Goal: Task Accomplishment & Management: Complete application form

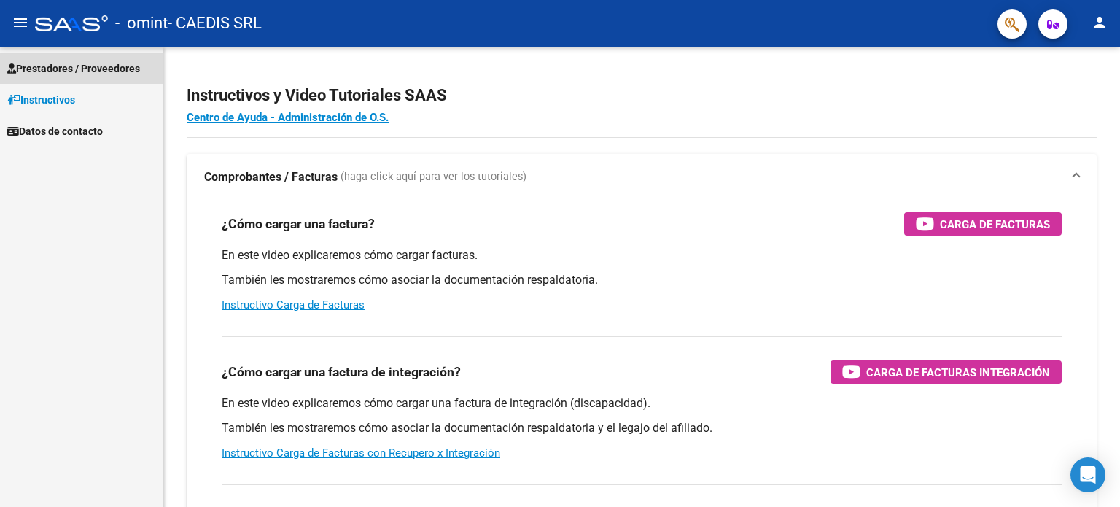
click at [93, 69] on span "Prestadores / Proveedores" at bounding box center [73, 69] width 133 height 16
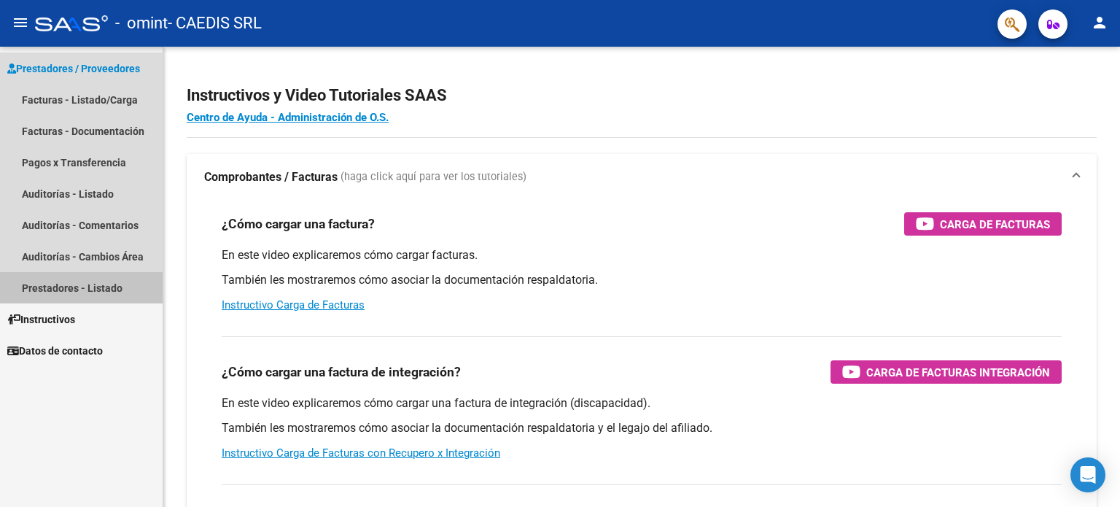
click at [106, 286] on link "Prestadores - Listado" at bounding box center [81, 287] width 163 height 31
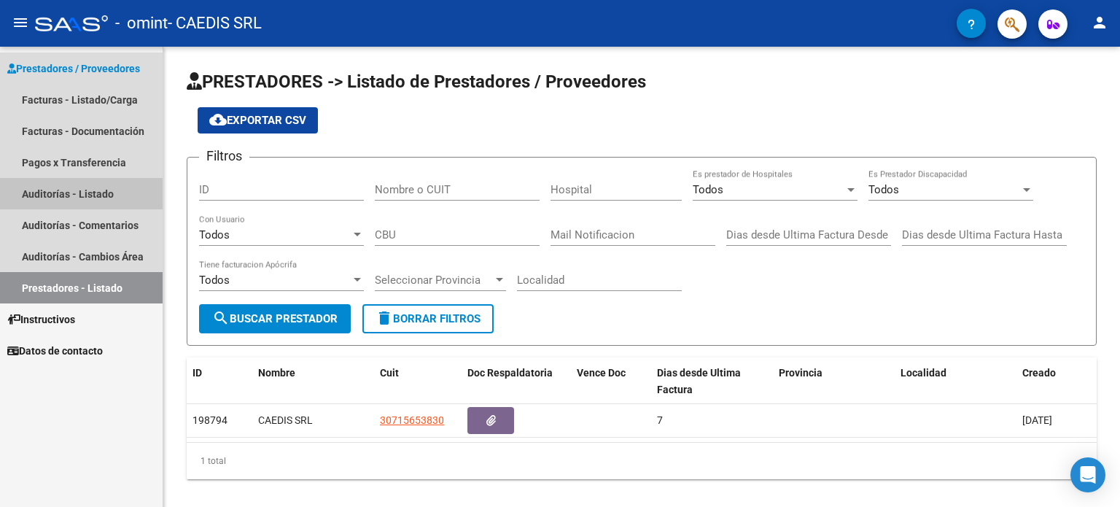
click at [74, 195] on link "Auditorías - Listado" at bounding box center [81, 193] width 163 height 31
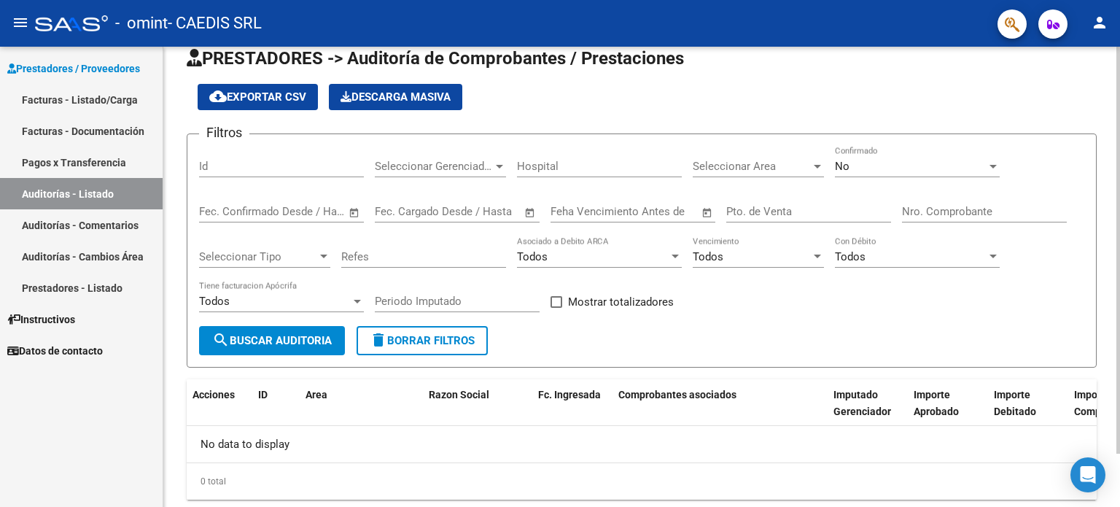
scroll to position [61, 0]
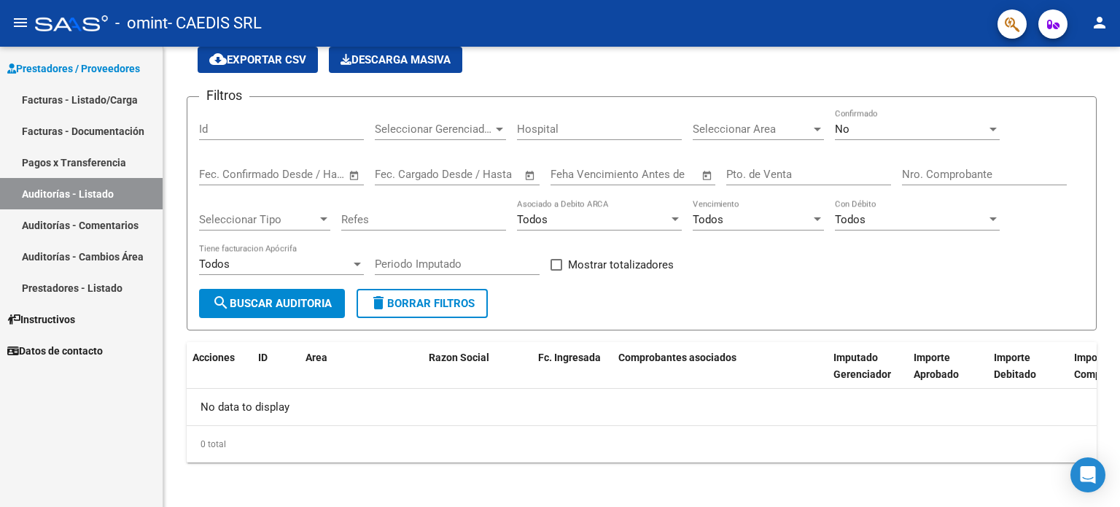
click at [57, 155] on link "Pagos x Transferencia" at bounding box center [81, 162] width 163 height 31
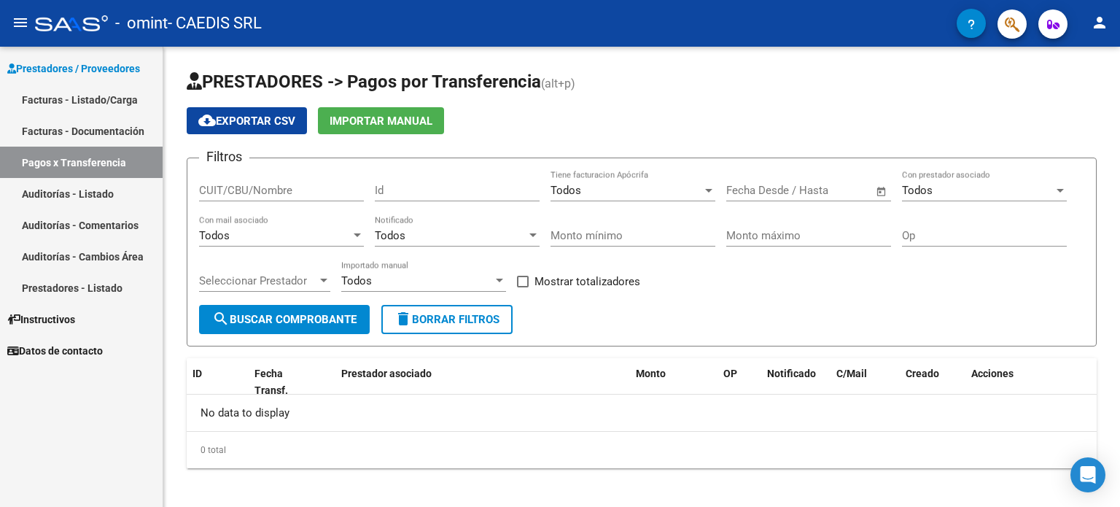
click at [70, 125] on link "Facturas - Documentación" at bounding box center [81, 130] width 163 height 31
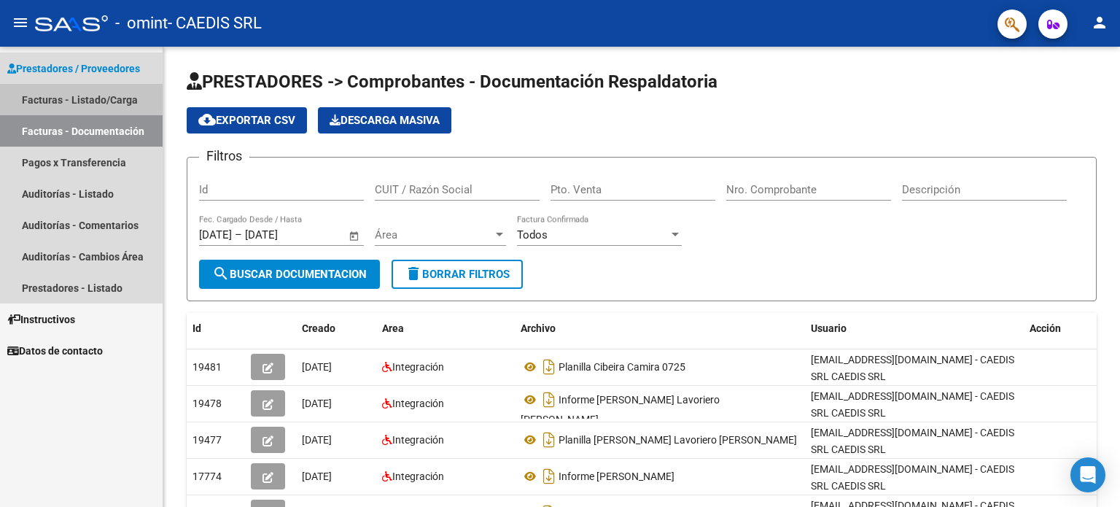
click at [74, 97] on link "Facturas - Listado/Carga" at bounding box center [81, 99] width 163 height 31
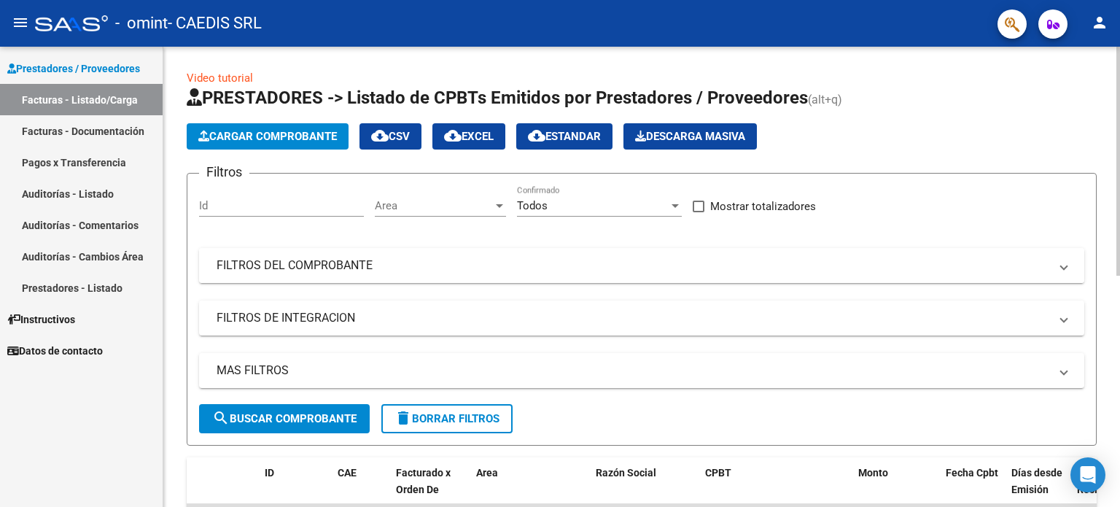
scroll to position [219, 0]
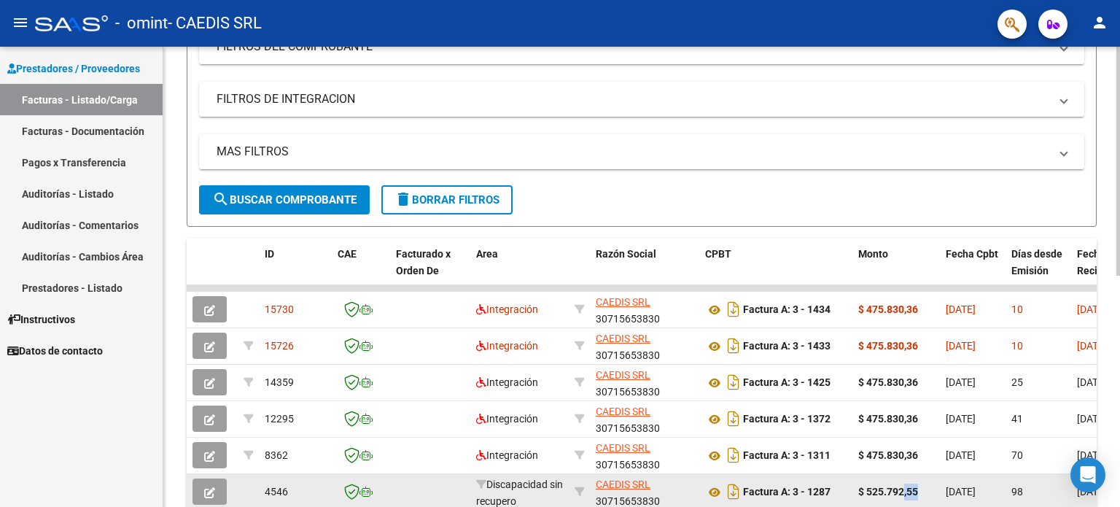
drag, startPoint x: 928, startPoint y: 473, endPoint x: 902, endPoint y: 474, distance: 26.3
click at [902, 474] on datatable-body-cell "$ 525.792,55" at bounding box center [897, 492] width 88 height 36
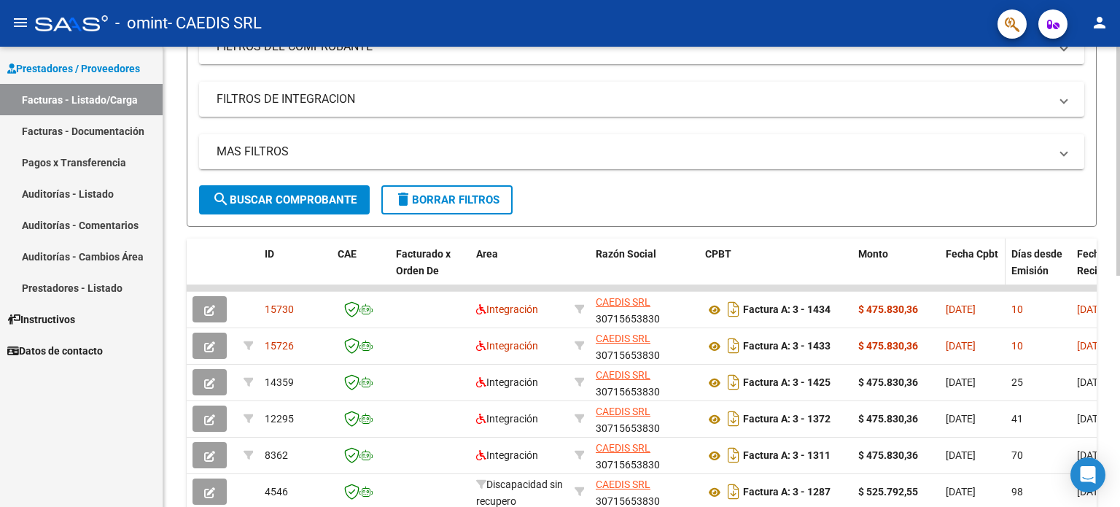
click at [956, 281] on datatable-header-cell "Fecha Cpbt" at bounding box center [973, 271] width 66 height 64
drag, startPoint x: 948, startPoint y: 285, endPoint x: 1029, endPoint y: 284, distance: 80.2
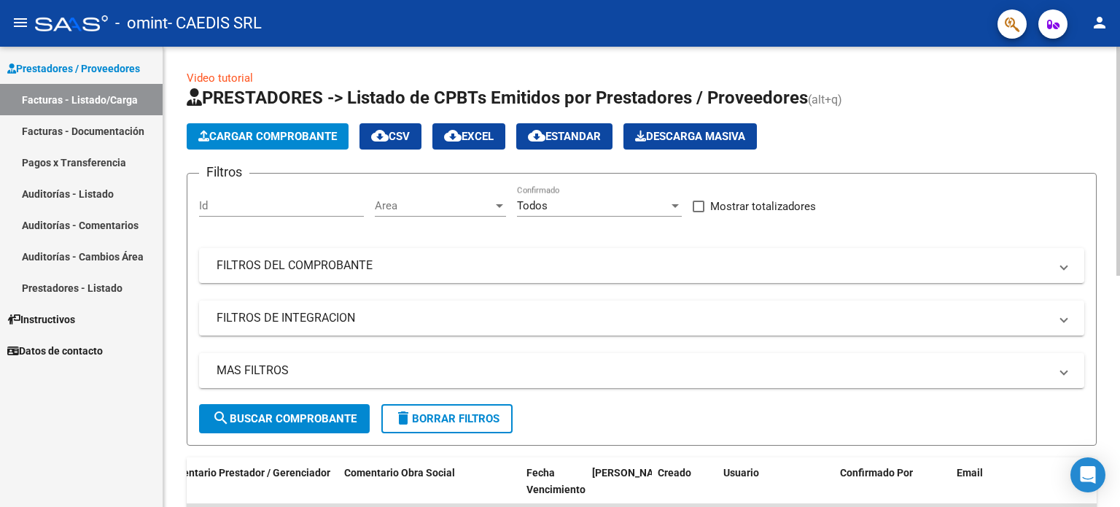
scroll to position [0, 0]
click at [289, 133] on span "Cargar Comprobante" at bounding box center [267, 136] width 139 height 13
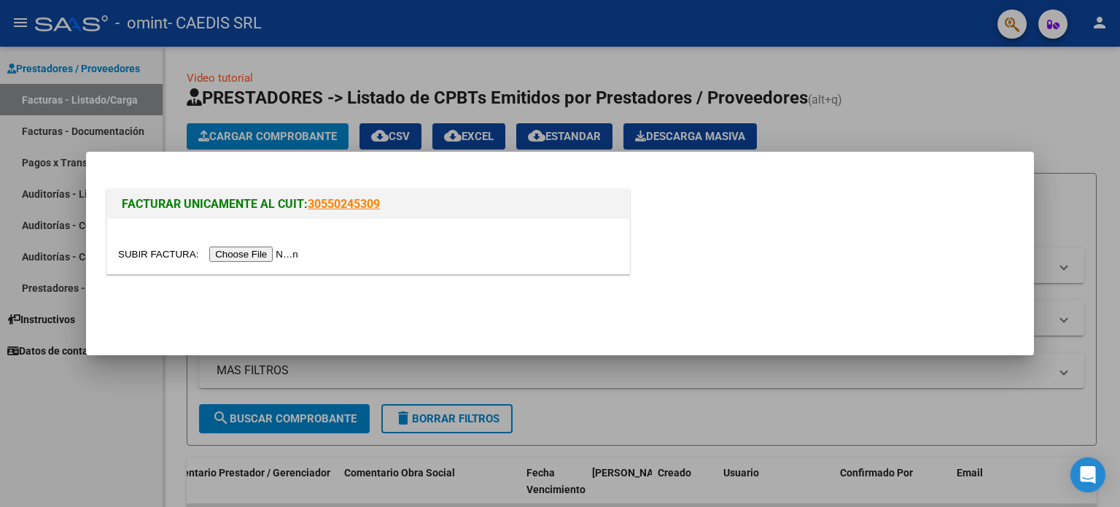
click at [266, 257] on input "file" at bounding box center [210, 254] width 185 height 15
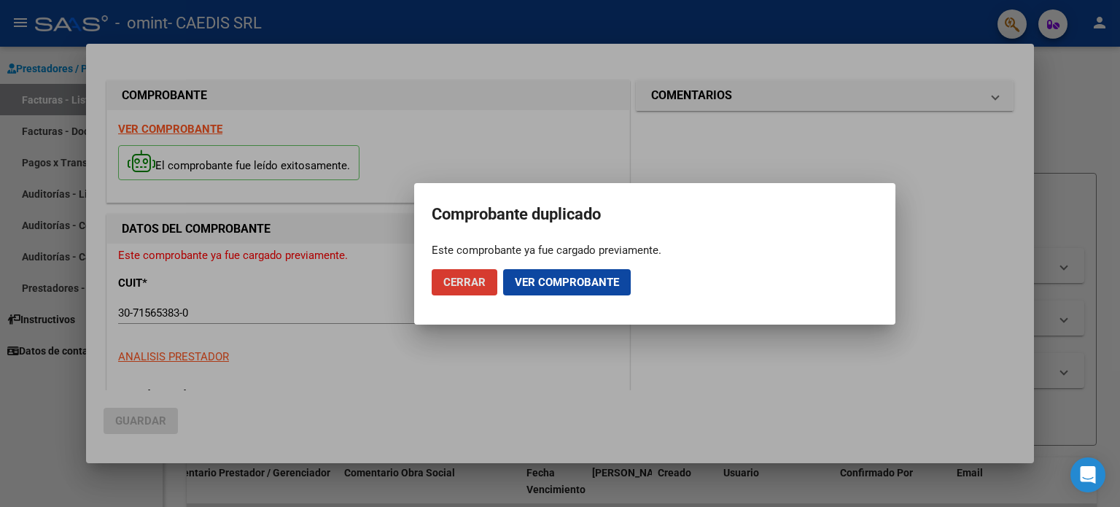
click at [457, 282] on span "Cerrar" at bounding box center [465, 282] width 42 height 13
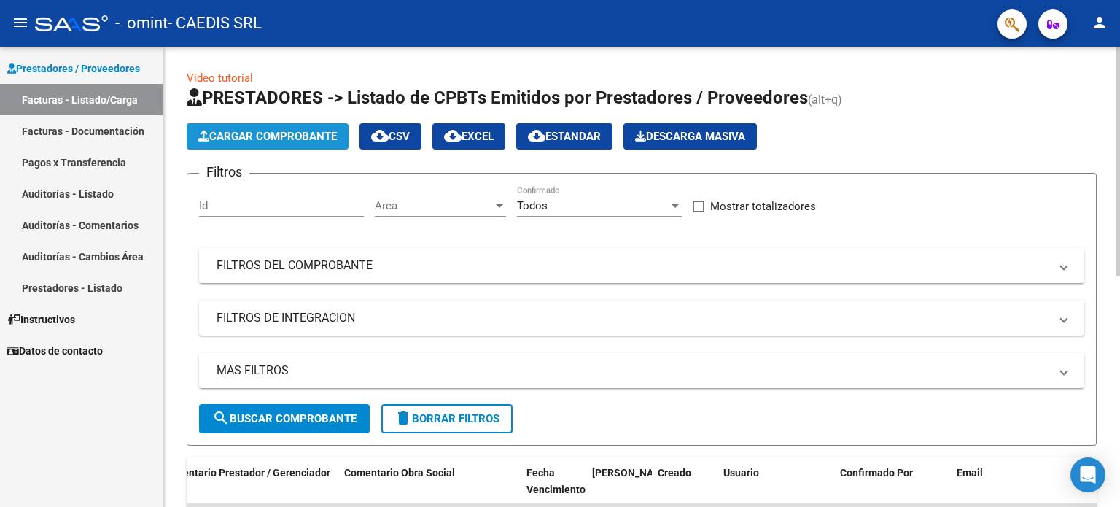
click at [274, 136] on span "Cargar Comprobante" at bounding box center [267, 136] width 139 height 13
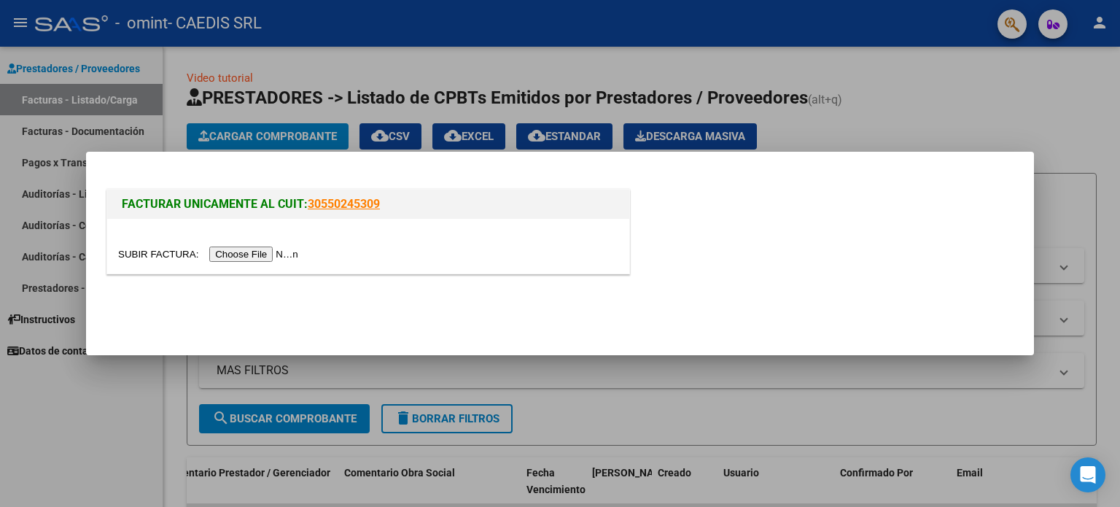
click at [247, 257] on input "file" at bounding box center [210, 254] width 185 height 15
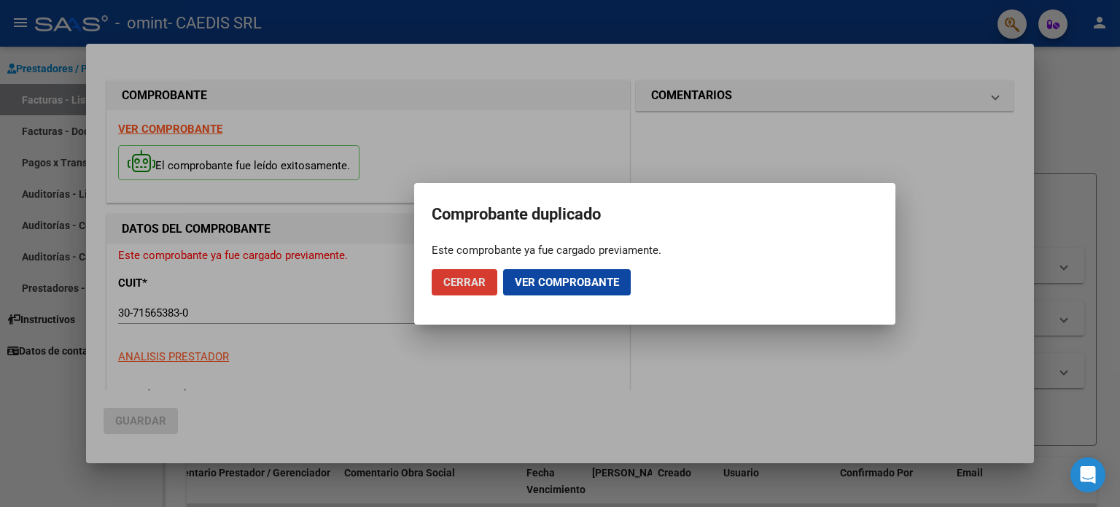
click at [452, 274] on button "Cerrar" at bounding box center [465, 282] width 66 height 26
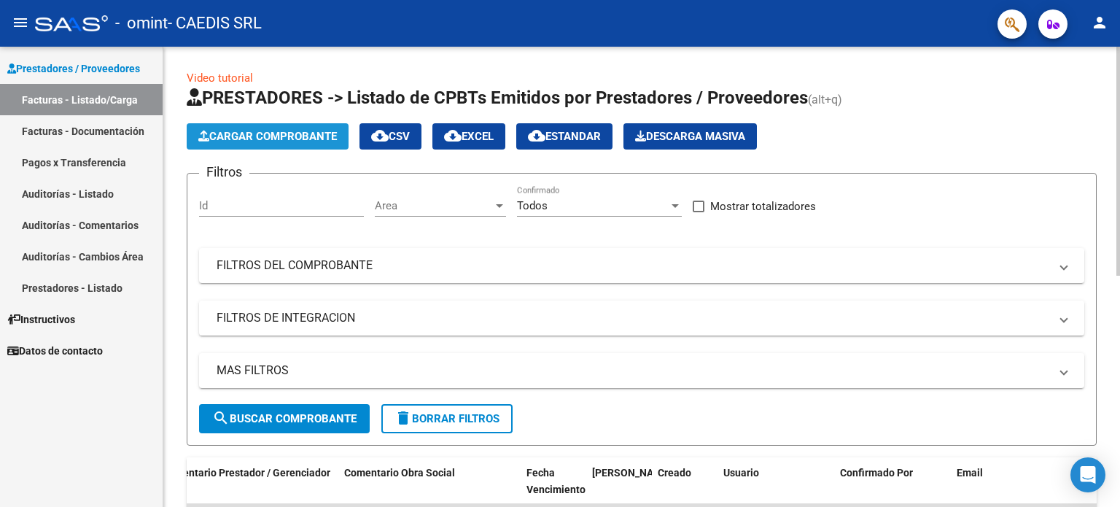
click at [279, 133] on span "Cargar Comprobante" at bounding box center [267, 136] width 139 height 13
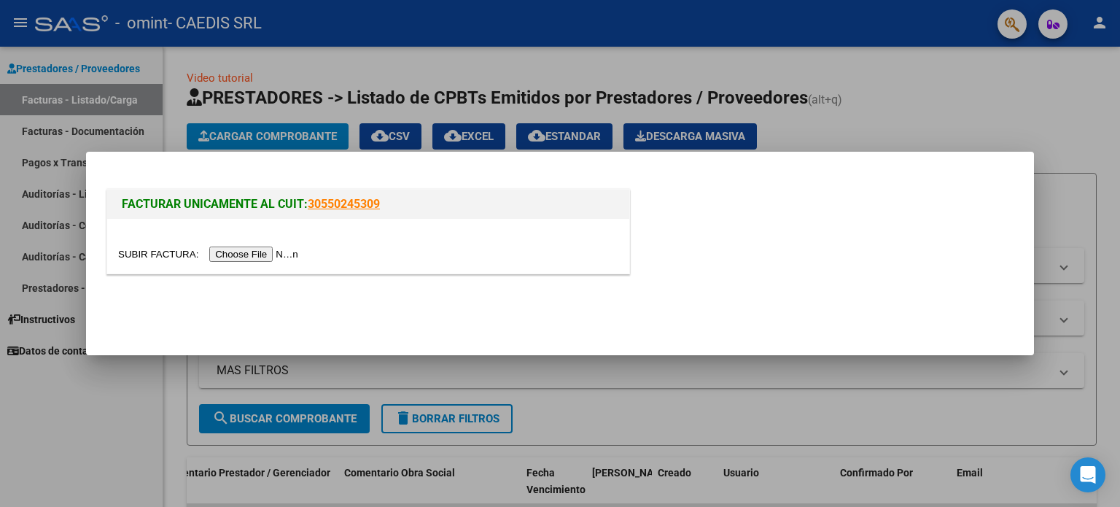
click at [274, 256] on input "file" at bounding box center [210, 254] width 185 height 15
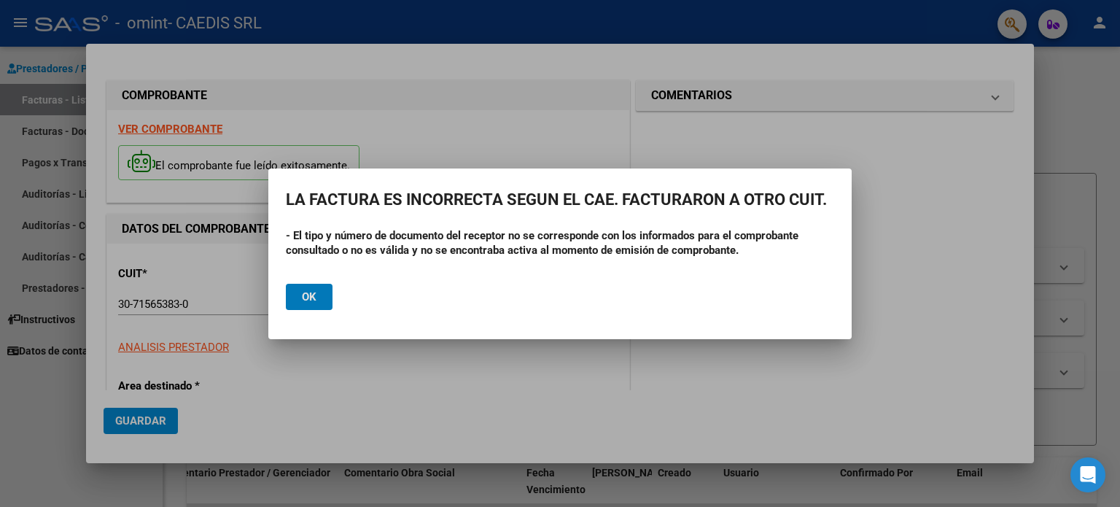
click at [308, 298] on span "Ok" at bounding box center [309, 296] width 15 height 13
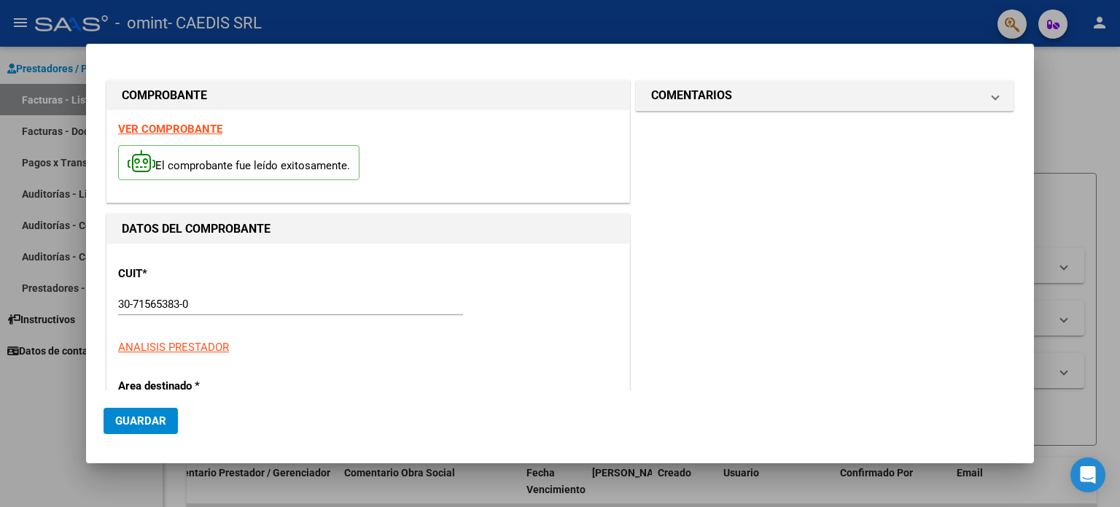
click at [1048, 71] on div at bounding box center [560, 253] width 1120 height 507
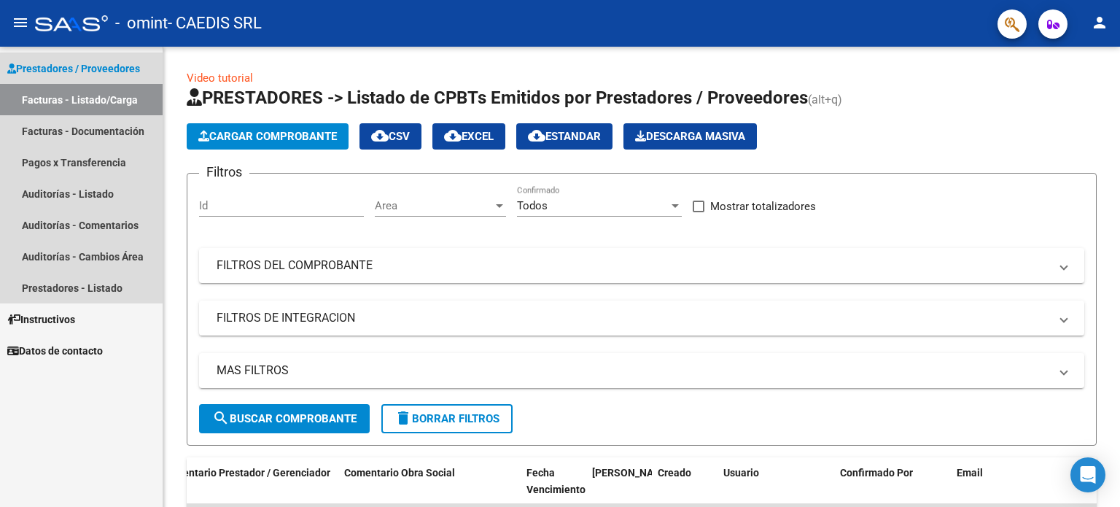
click at [82, 66] on span "Prestadores / Proveedores" at bounding box center [73, 69] width 133 height 16
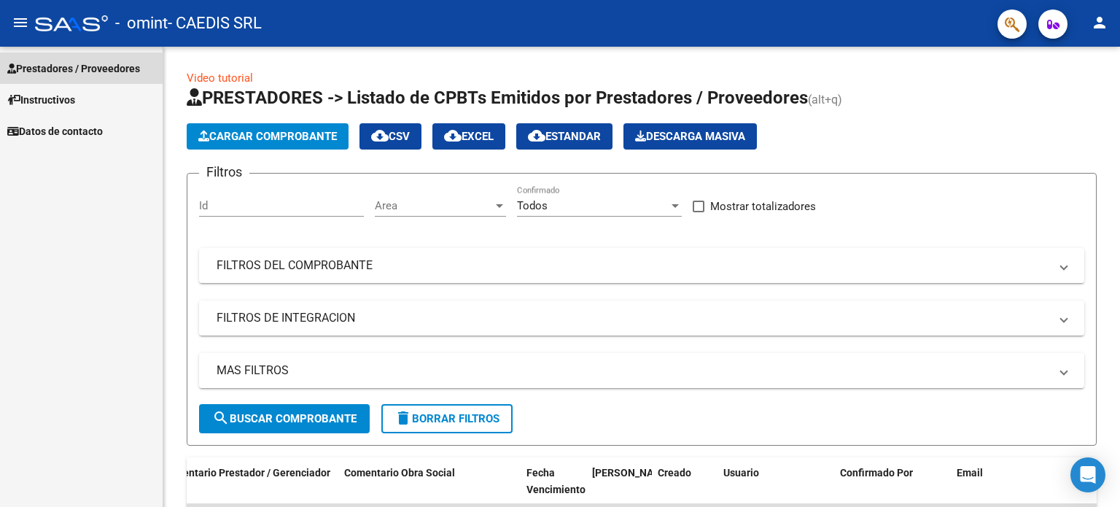
click at [82, 66] on span "Prestadores / Proveedores" at bounding box center [73, 69] width 133 height 16
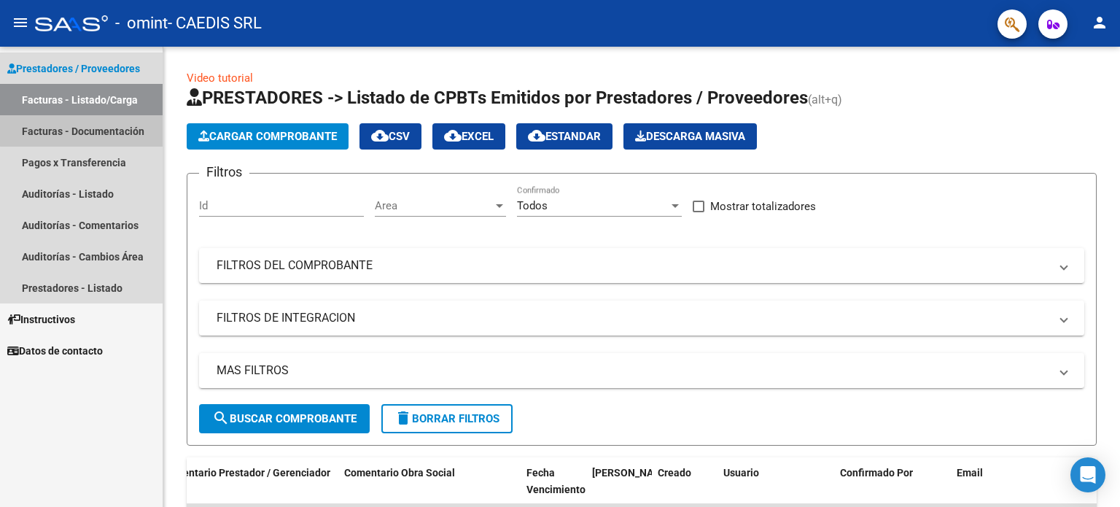
click at [91, 131] on link "Facturas - Documentación" at bounding box center [81, 130] width 163 height 31
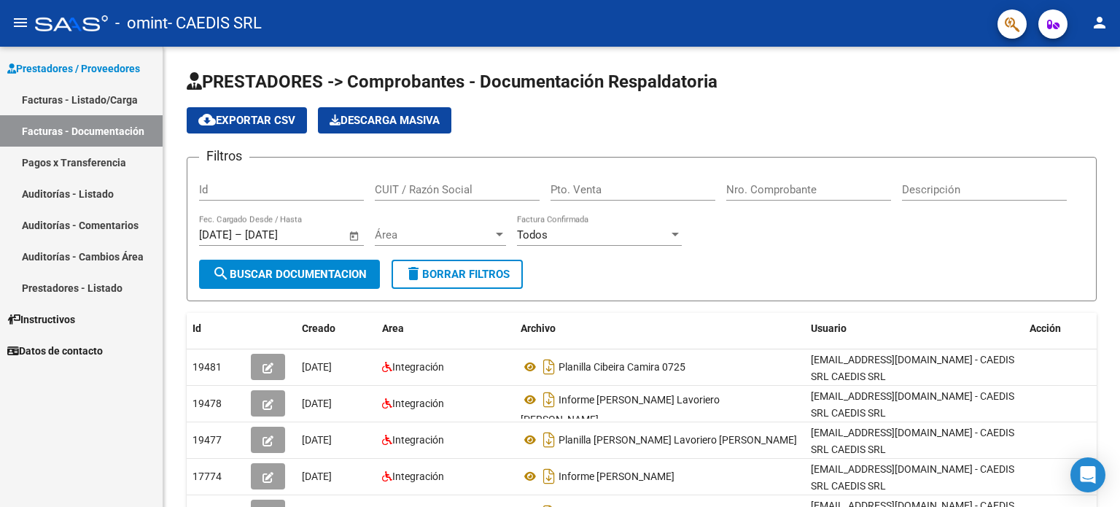
click at [93, 195] on link "Auditorías - Listado" at bounding box center [81, 193] width 163 height 31
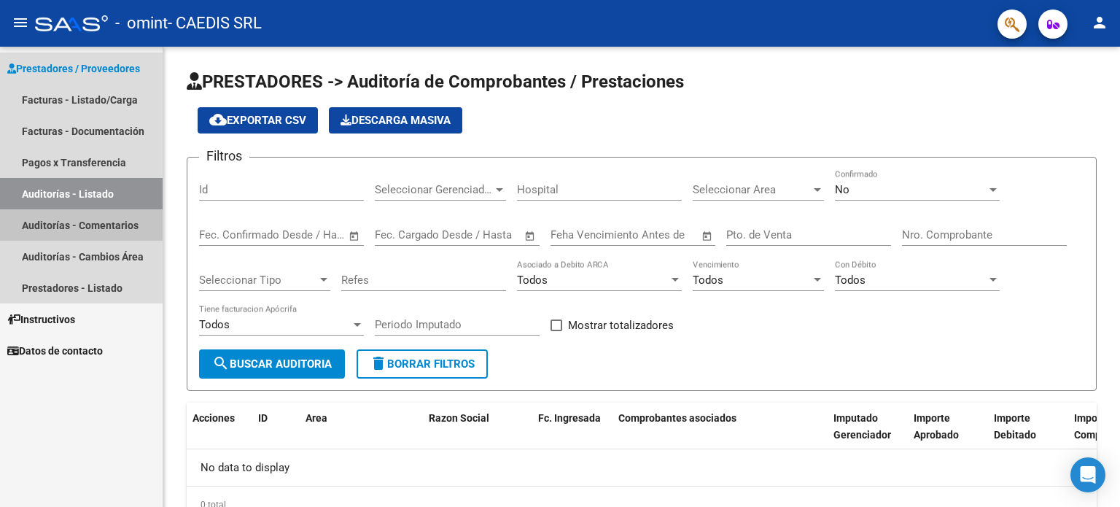
click at [99, 231] on link "Auditorías - Comentarios" at bounding box center [81, 224] width 163 height 31
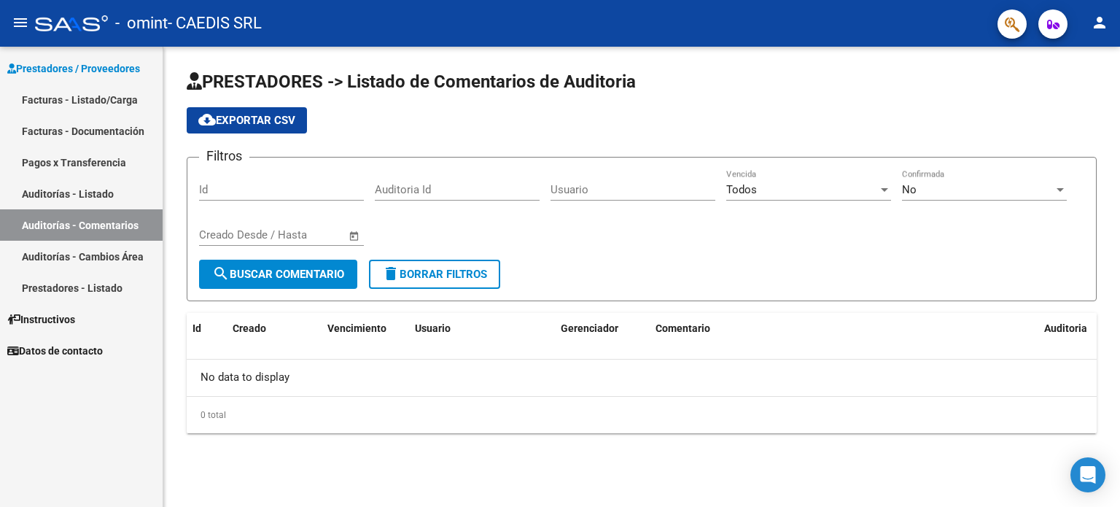
click at [94, 255] on link "Auditorías - Cambios Área" at bounding box center [81, 256] width 163 height 31
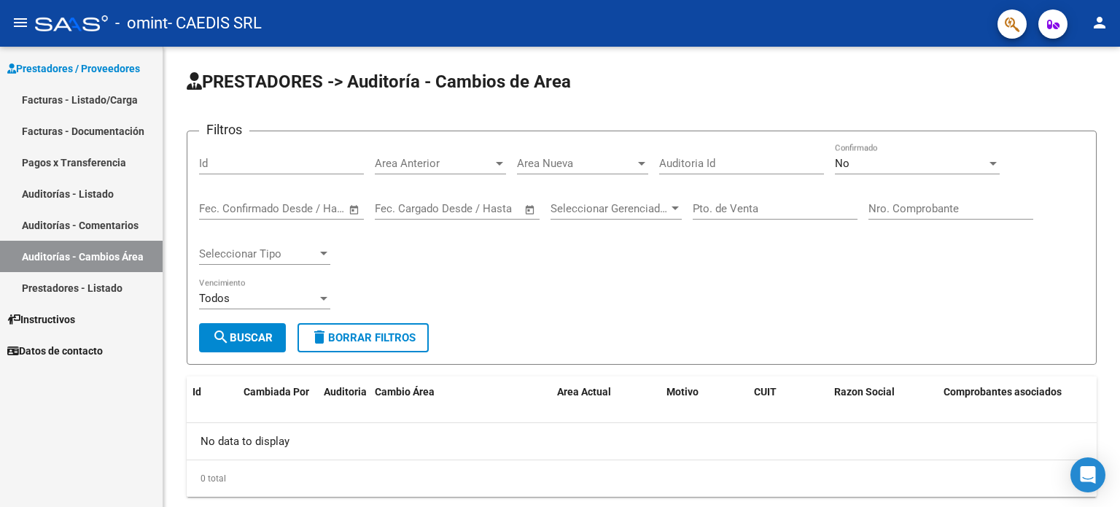
click at [86, 100] on link "Facturas - Listado/Carga" at bounding box center [81, 99] width 163 height 31
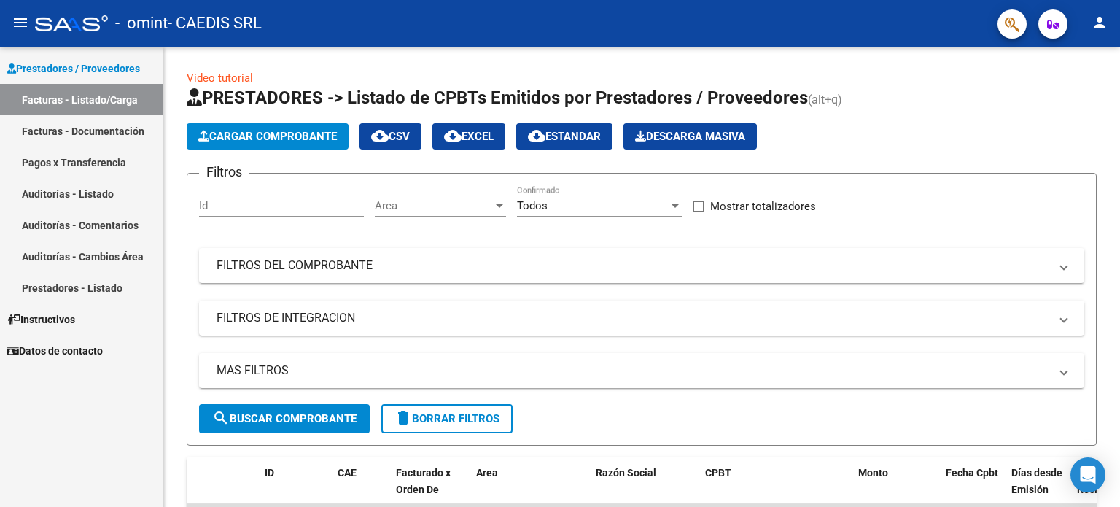
click at [86, 131] on link "Facturas - Documentación" at bounding box center [81, 130] width 163 height 31
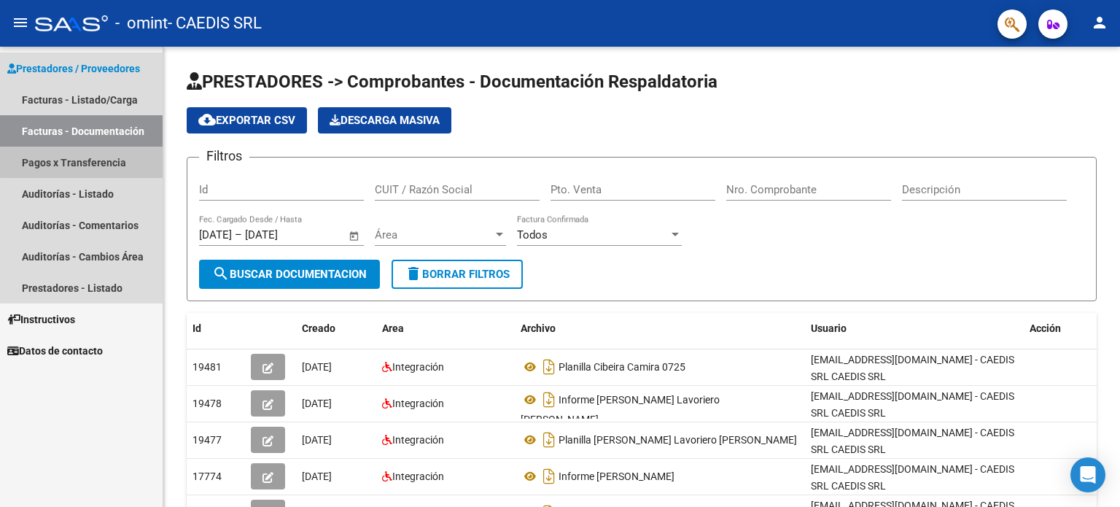
click at [95, 157] on link "Pagos x Transferencia" at bounding box center [81, 162] width 163 height 31
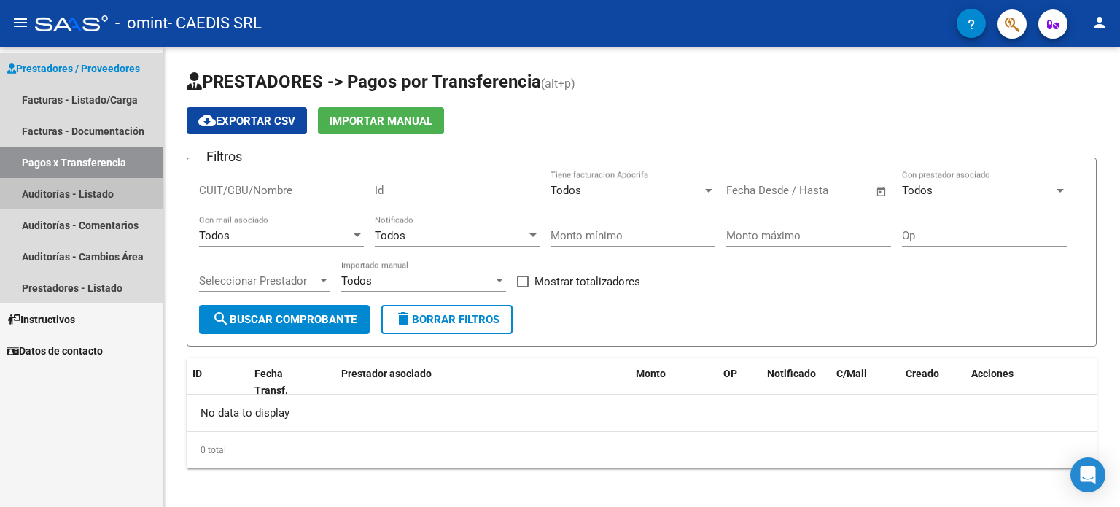
click at [98, 193] on link "Auditorías - Listado" at bounding box center [81, 193] width 163 height 31
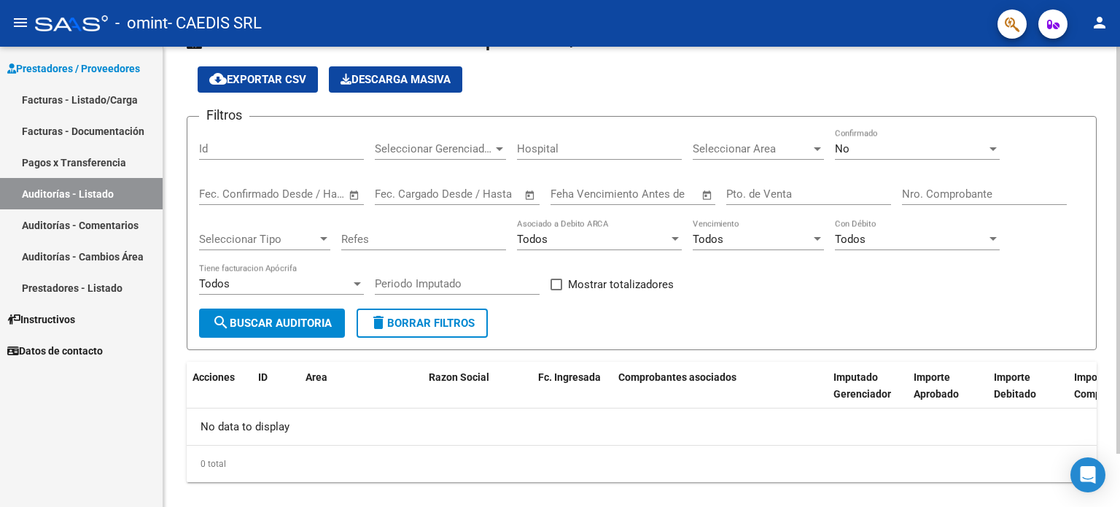
scroll to position [61, 0]
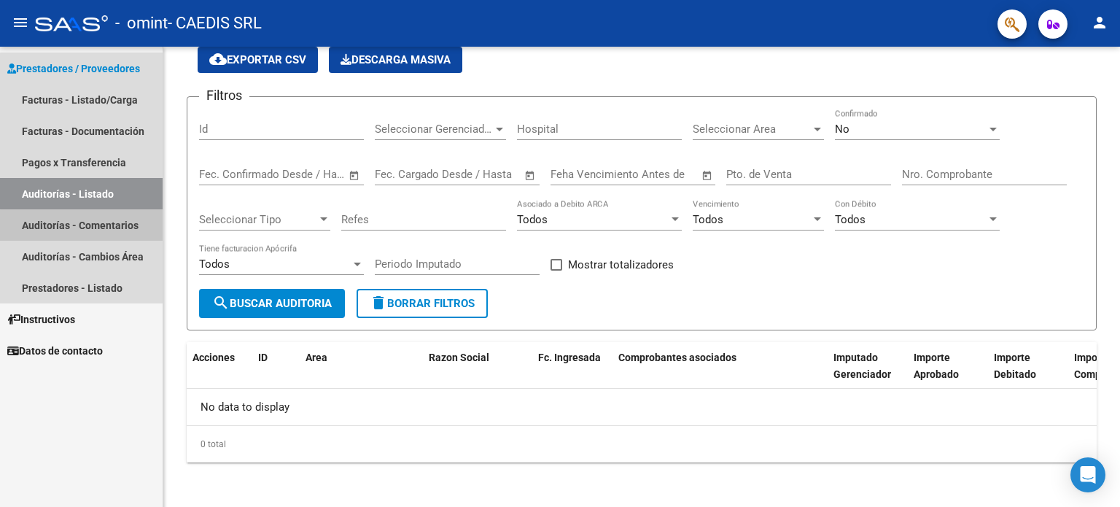
click at [105, 227] on link "Auditorías - Comentarios" at bounding box center [81, 224] width 163 height 31
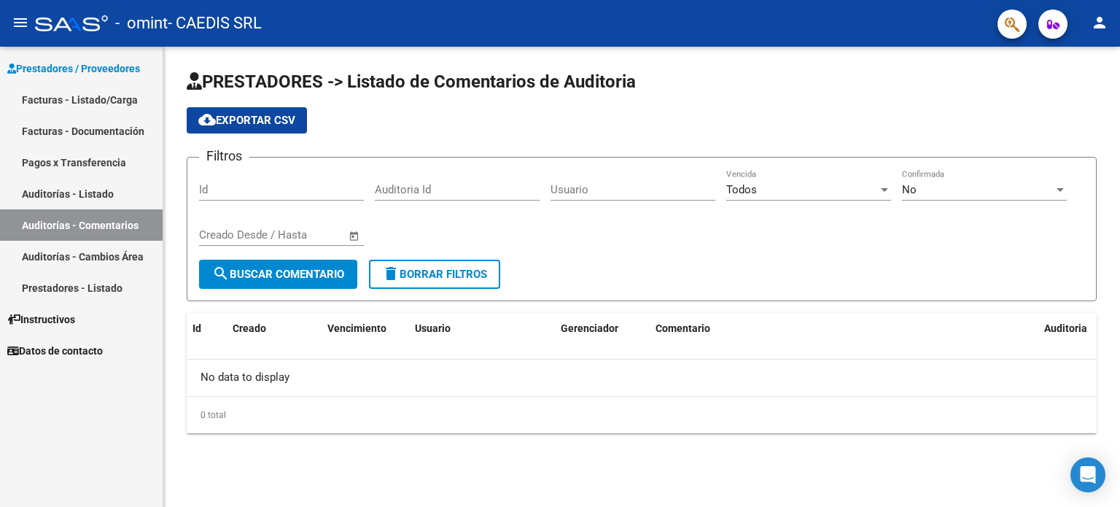
click at [104, 260] on link "Auditorías - Cambios Área" at bounding box center [81, 256] width 163 height 31
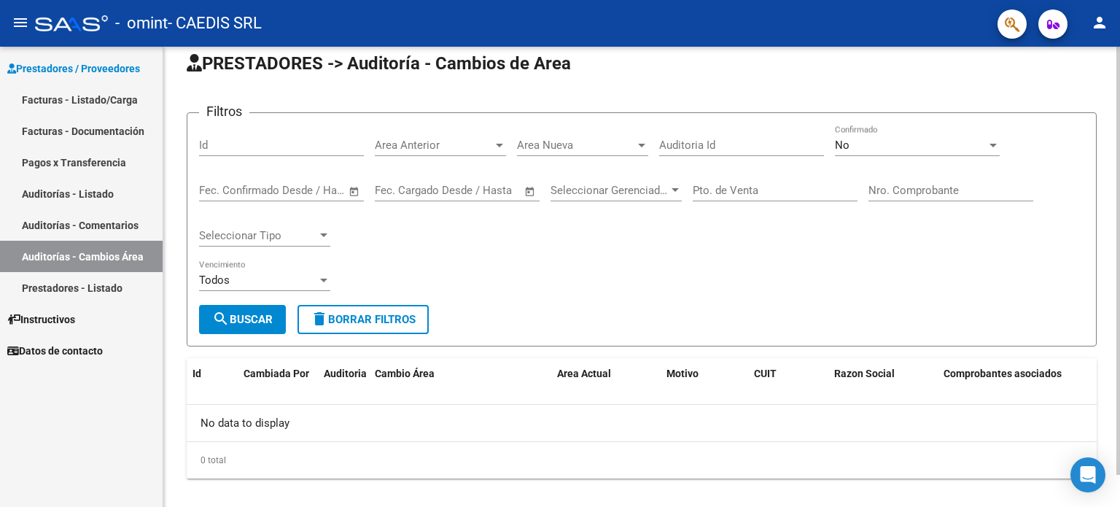
scroll to position [34, 0]
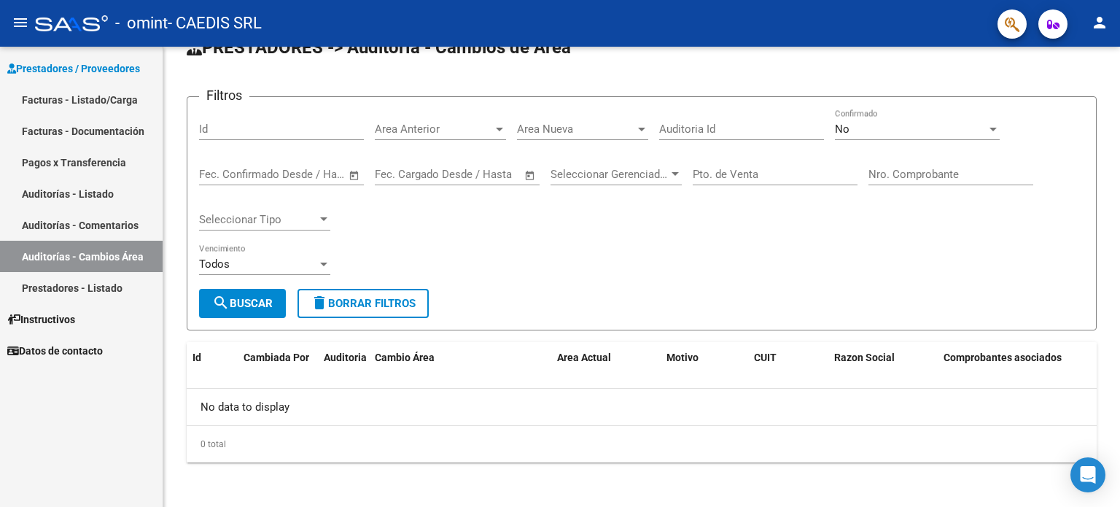
click at [84, 291] on link "Prestadores - Listado" at bounding box center [81, 287] width 163 height 31
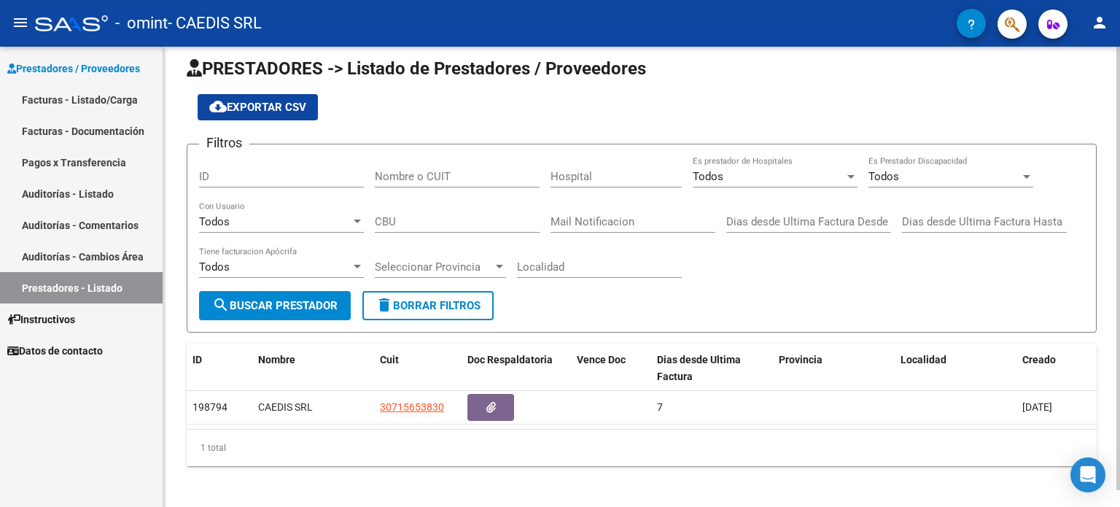
scroll to position [17, 0]
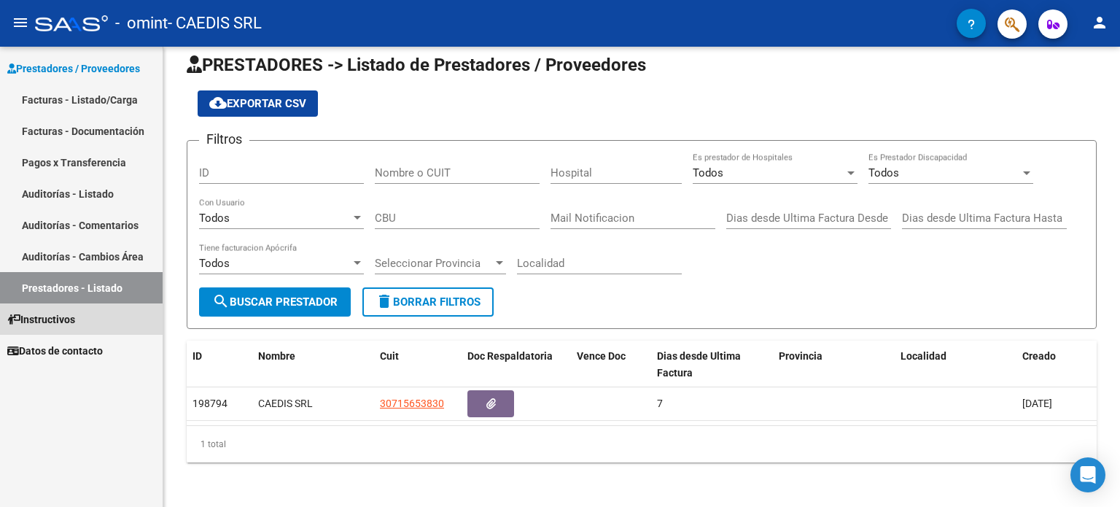
click at [61, 319] on span "Instructivos" at bounding box center [41, 319] width 68 height 16
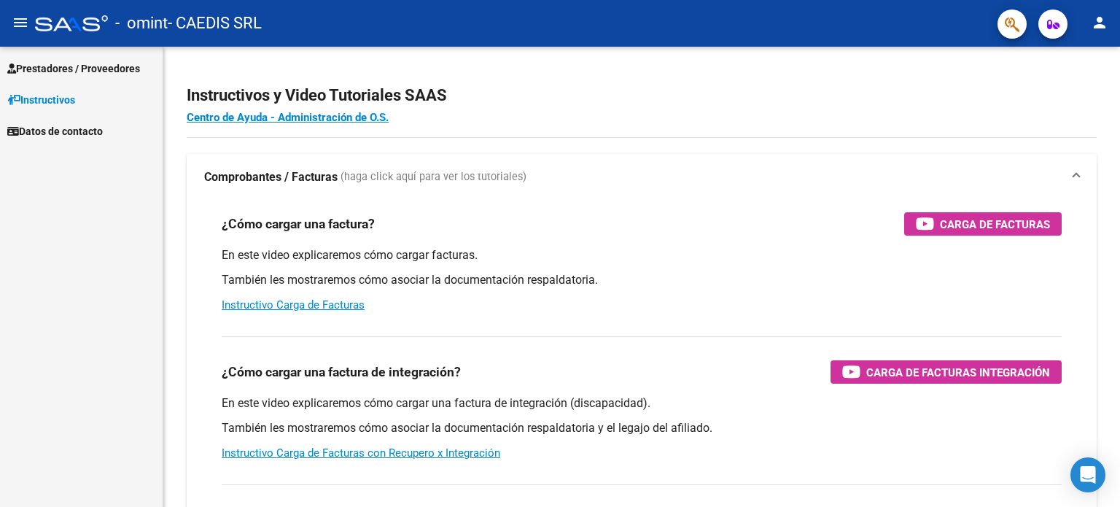
click at [1103, 23] on mat-icon "person" at bounding box center [1100, 23] width 18 height 18
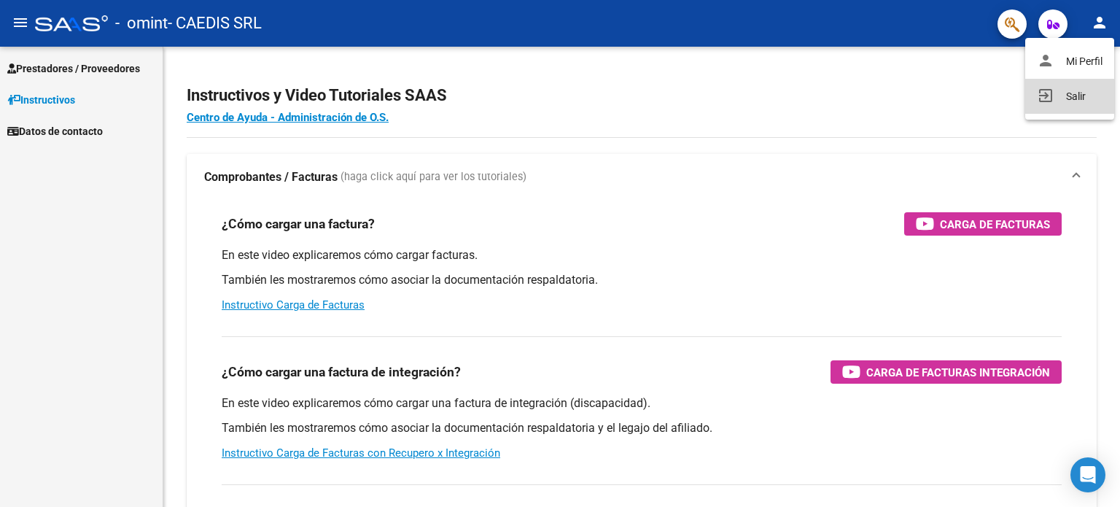
click at [1093, 102] on button "exit_to_app Salir" at bounding box center [1070, 96] width 89 height 35
